Goal: Transaction & Acquisition: Purchase product/service

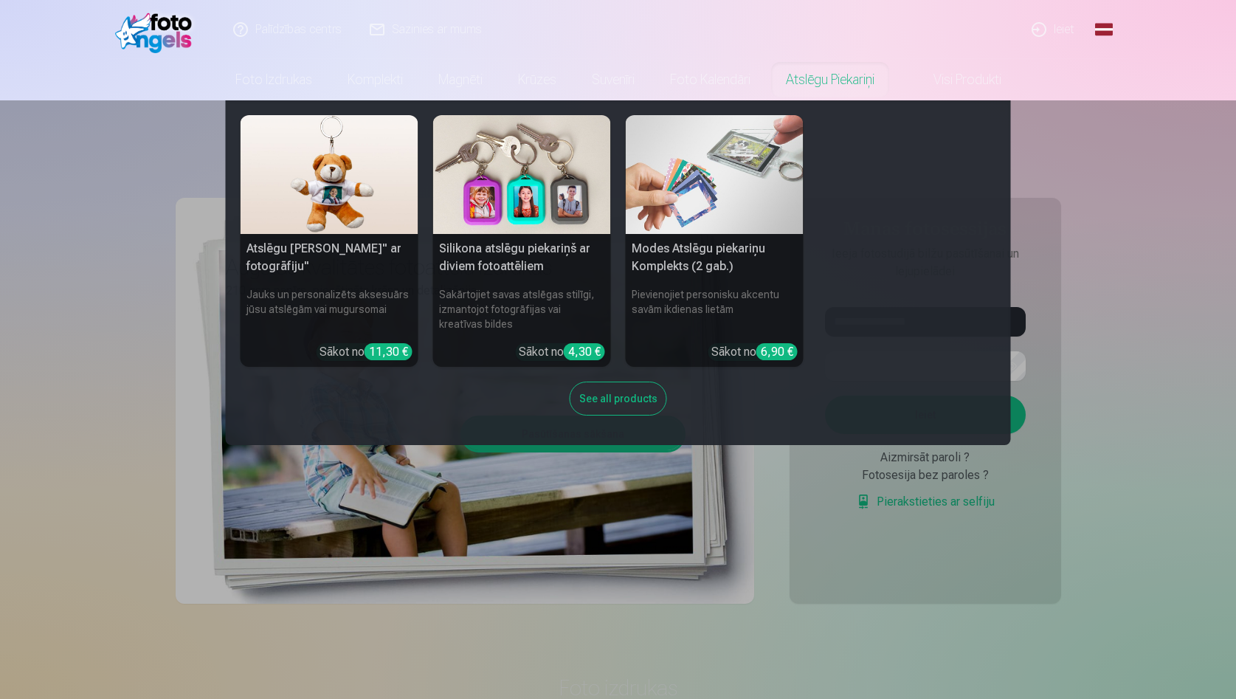
click at [102, 183] on nav "Atslēgu piekariņš Lācītis" ar fotogrāfiju" Jauks un personalizēts aksesuārs jūs…" at bounding box center [618, 272] width 1236 height 344
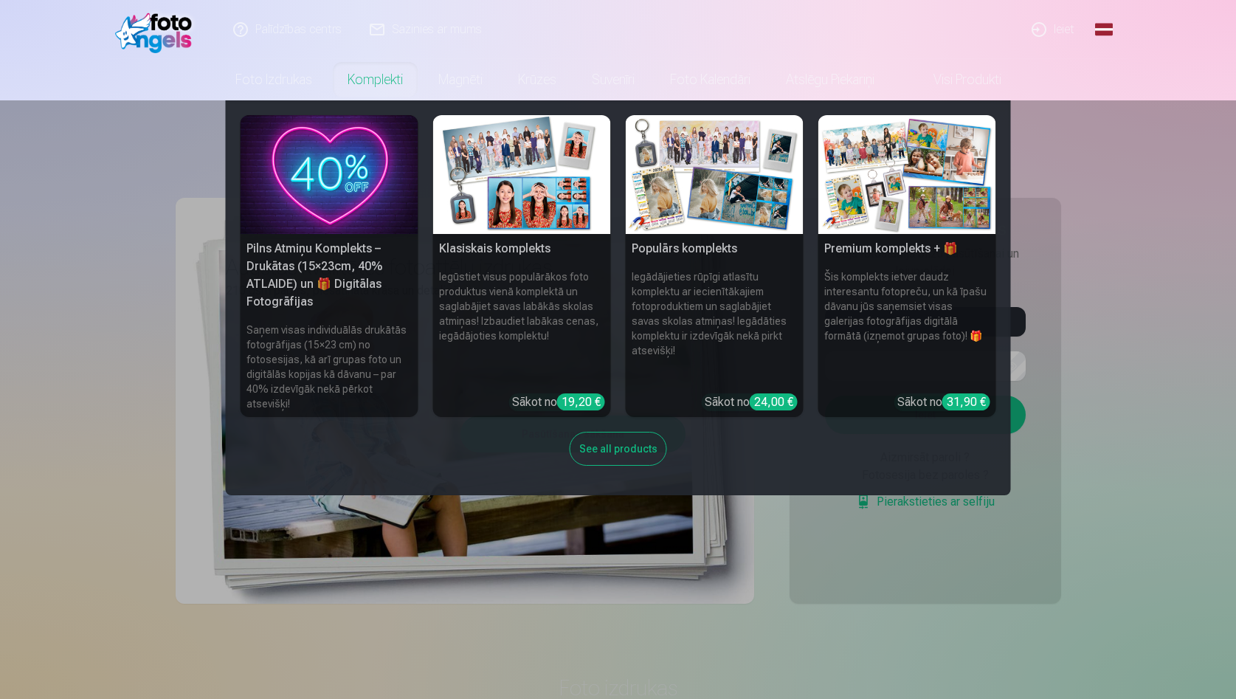
click at [902, 289] on h6 "Šis komplekts ietver daudz interesantu fotopreču, un kā īpašu dāvanu jūs saņems…" at bounding box center [907, 325] width 178 height 124
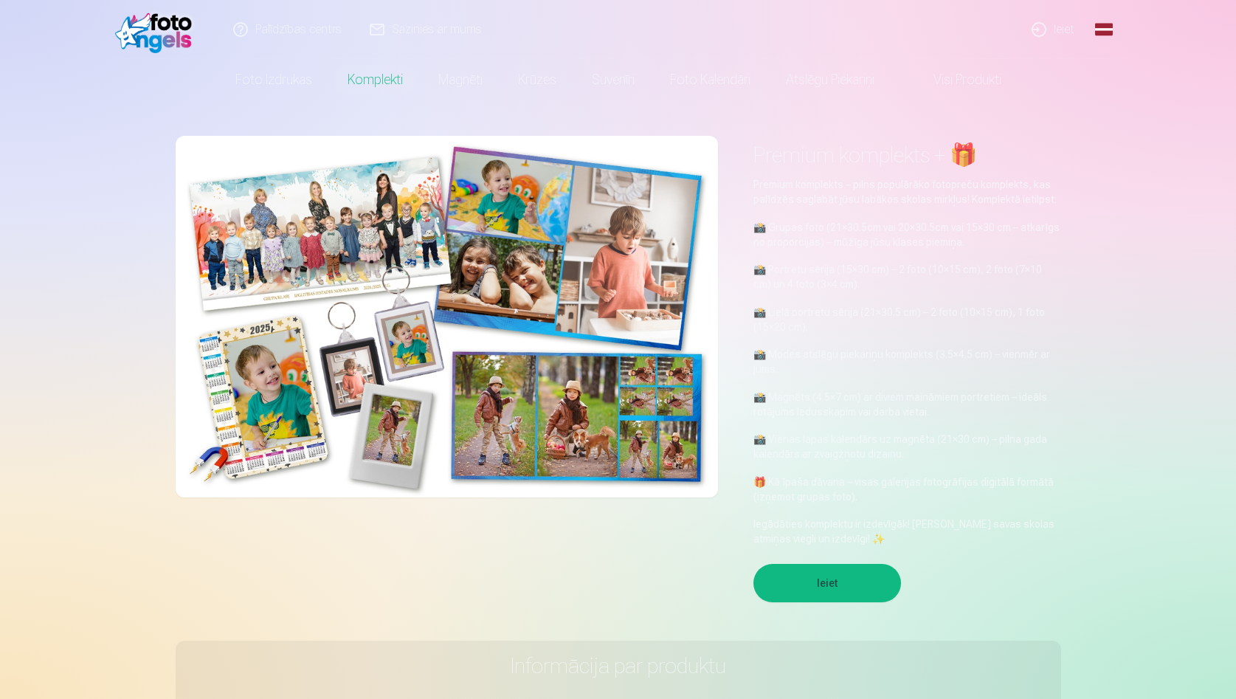
click at [970, 80] on link "Visi produkti" at bounding box center [955, 79] width 127 height 41
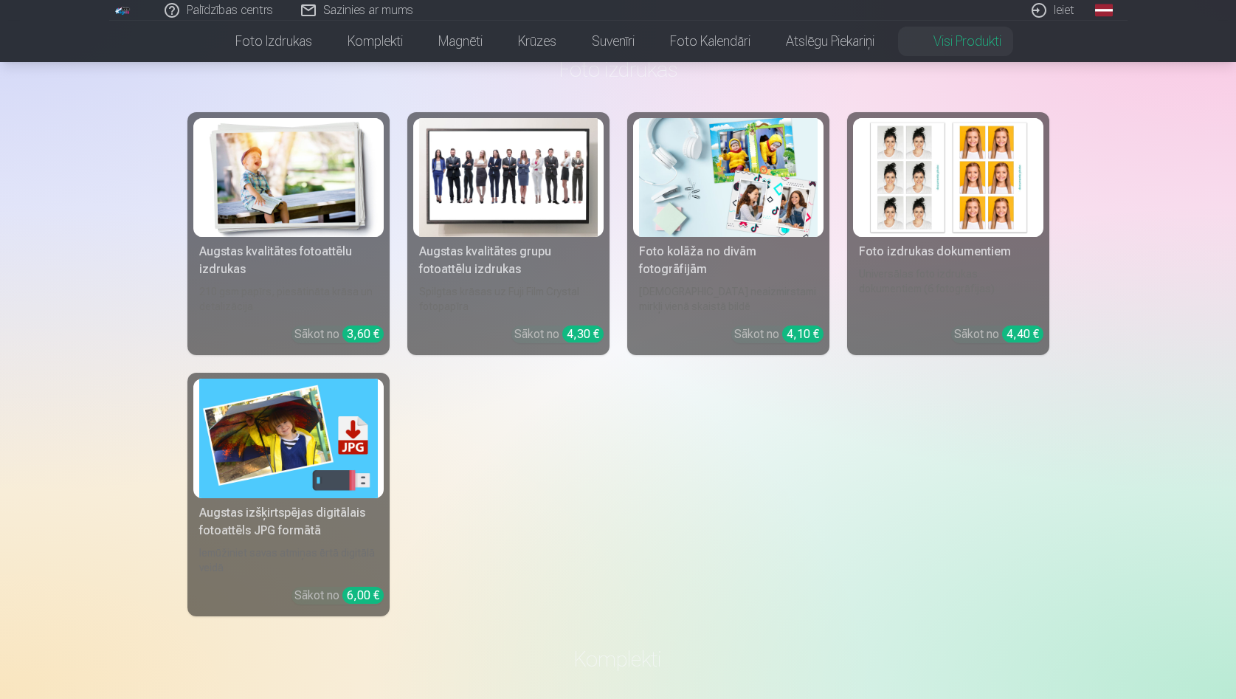
scroll to position [84, 0]
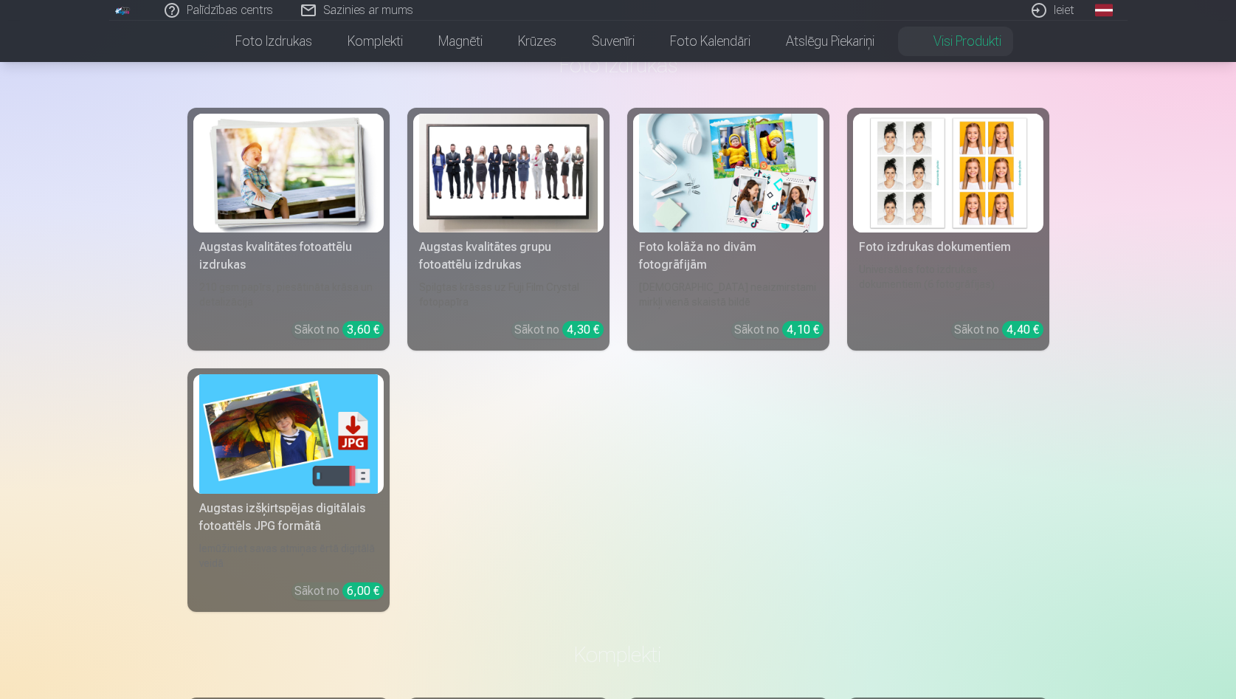
click at [319, 502] on div "Augstas izšķirtspējas digitālais fotoattēls JPG formātā" at bounding box center [288, 516] width 190 height 35
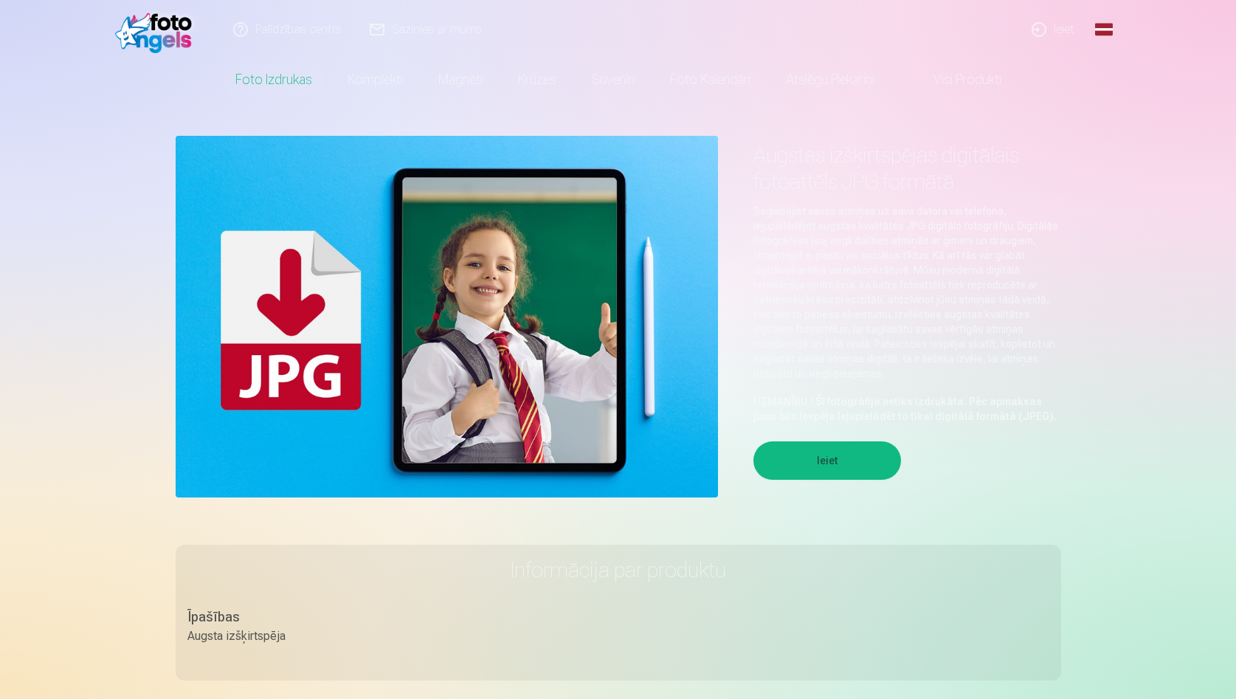
click at [841, 460] on button "Ieiet" at bounding box center [827, 460] width 148 height 38
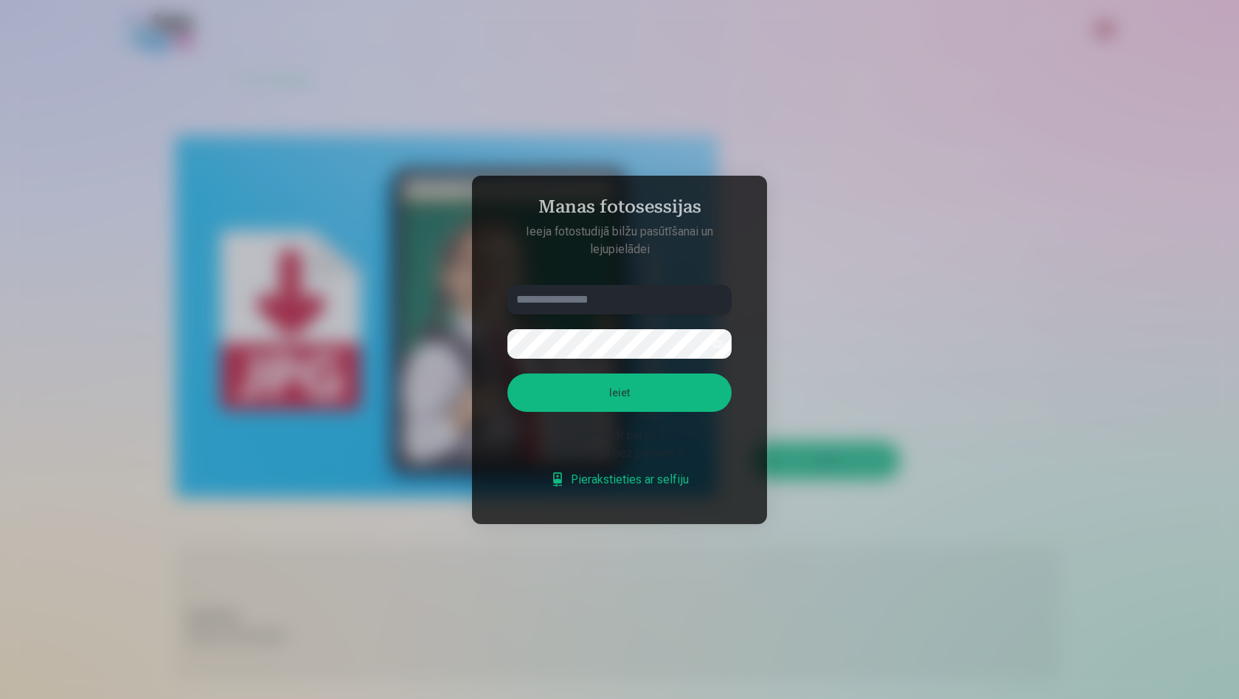
type input "**********"
click at [620, 392] on button "Ieiet" at bounding box center [619, 392] width 224 height 38
